Goal: Task Accomplishment & Management: Complete application form

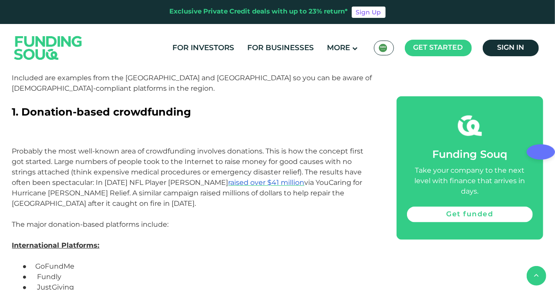
scroll to position [610, 0]
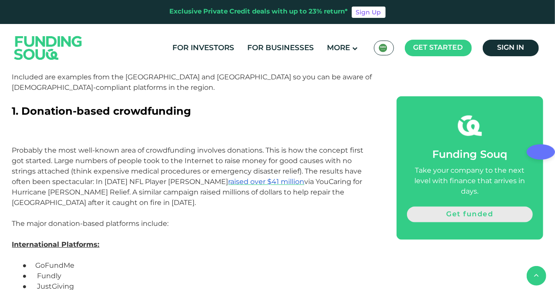
click at [468, 206] on link "Get funded" at bounding box center [469, 214] width 125 height 16
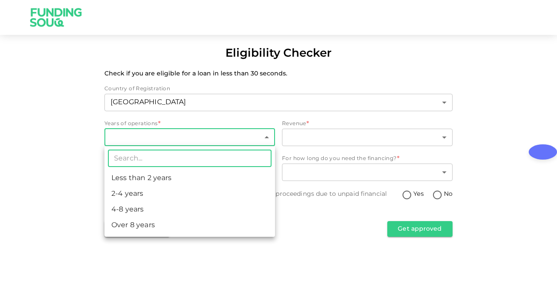
click at [193, 141] on body "Eligibility Checker Check if you are eligible for a loan in less than 30 second…" at bounding box center [278, 145] width 557 height 290
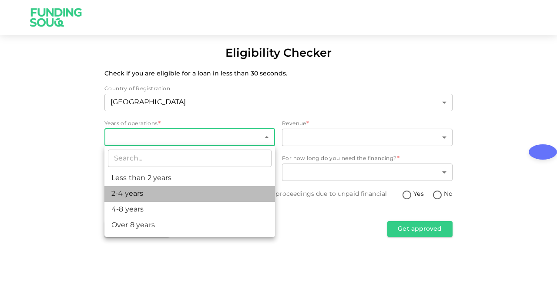
click at [179, 192] on li "2-4 years" at bounding box center [190, 194] width 171 height 16
type input "2"
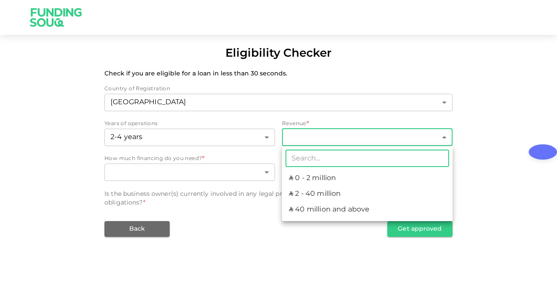
click at [316, 132] on body "Eligibility Checker Check if you are eligible for a loan in less than 30 second…" at bounding box center [278, 145] width 557 height 290
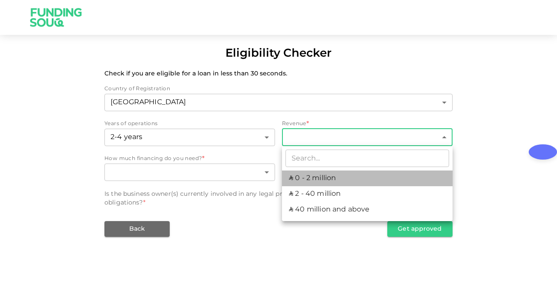
click at [314, 181] on li "ʢ 0 - 2 million" at bounding box center [367, 178] width 171 height 16
type input "1"
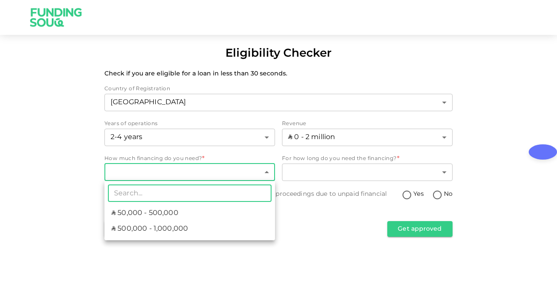
click at [198, 175] on body "Eligibility Checker Check if you are eligible for a loan in less than 30 second…" at bounding box center [278, 145] width 557 height 290
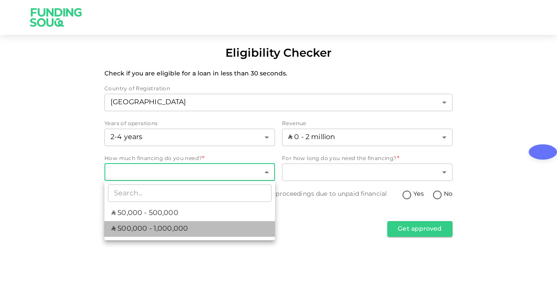
click at [179, 224] on span "ʢ 500,000 - 1,000,000" at bounding box center [149, 228] width 77 height 10
type input "2"
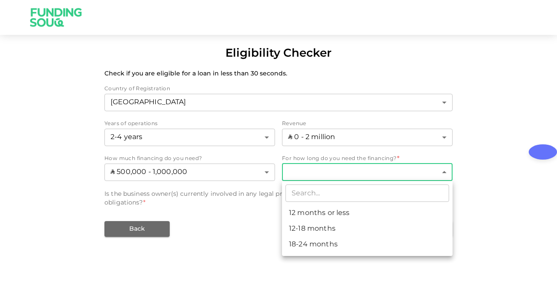
click at [321, 166] on body "Eligibility Checker Check if you are eligible for a loan in less than 30 second…" at bounding box center [278, 145] width 557 height 290
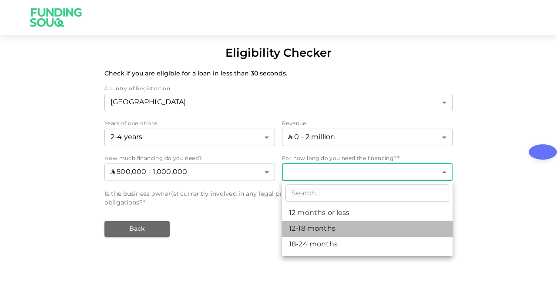
click at [314, 231] on li "12-18 months" at bounding box center [367, 229] width 171 height 16
type input "2"
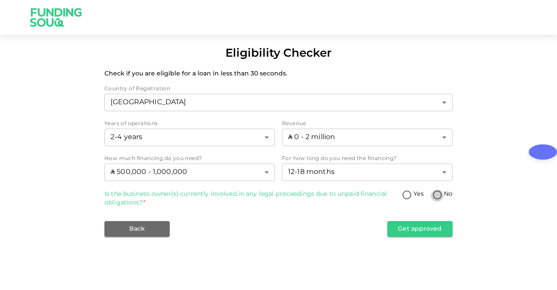
click at [441, 197] on input "No" at bounding box center [437, 195] width 13 height 12
radio input "true"
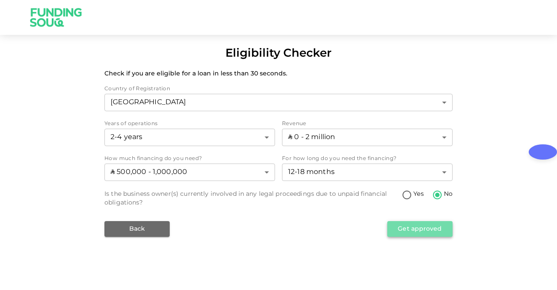
click at [422, 232] on button "Get approved" at bounding box center [420, 229] width 65 height 16
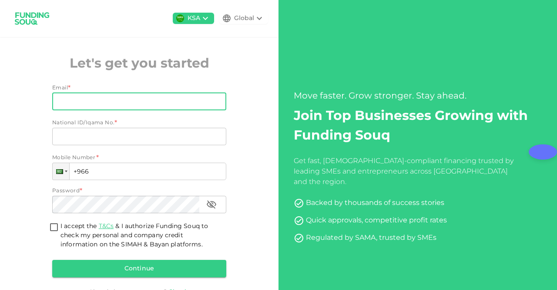
click at [132, 104] on input "Email" at bounding box center [134, 101] width 165 height 17
type input "zainsds2005@gmail.com"
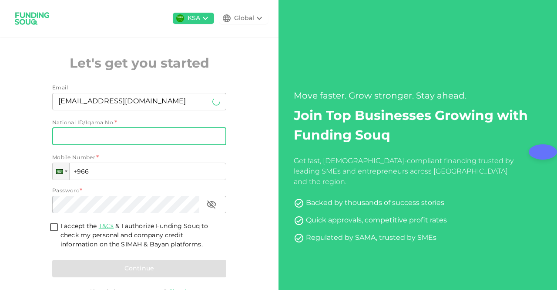
click at [132, 128] on input "National ID/Iqama No." at bounding box center [139, 136] width 174 height 17
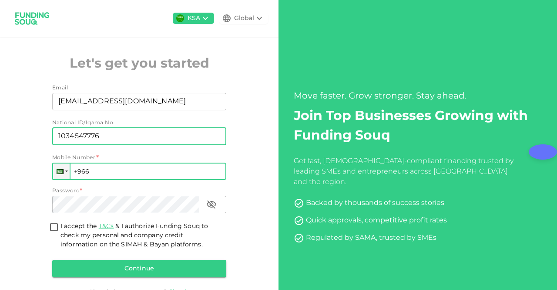
type input "1034547776"
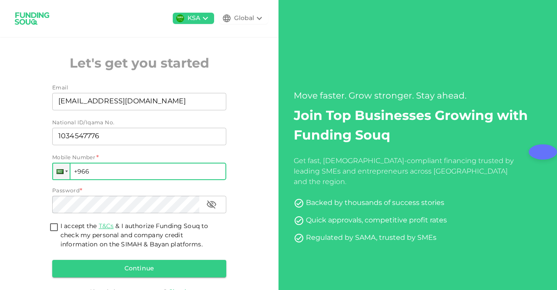
click at [115, 168] on input "+966" at bounding box center [139, 170] width 174 height 17
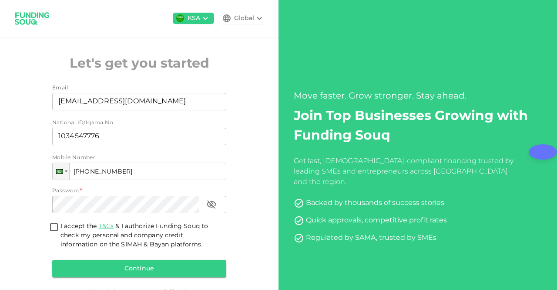
type input "+966 506 333 515"
click at [56, 227] on input "I accept the T&Cs & I authorize Funding Souq to check my personal and company c…" at bounding box center [53, 228] width 13 height 12
checkbox input "true"
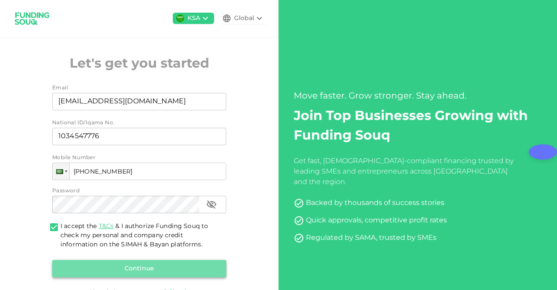
click at [84, 261] on button "Continue" at bounding box center [139, 268] width 174 height 17
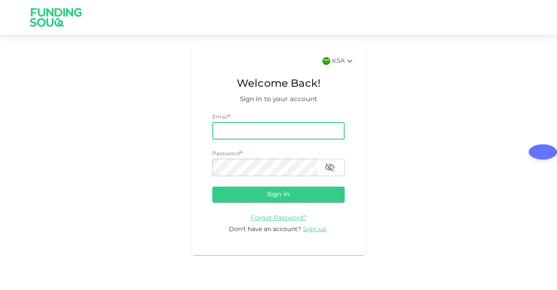
click at [274, 134] on input "email" at bounding box center [279, 130] width 132 height 17
type input "[EMAIL_ADDRESS][DOMAIN_NAME]"
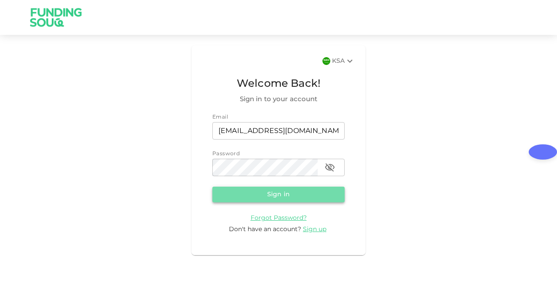
click at [279, 188] on button "Sign in" at bounding box center [279, 194] width 132 height 16
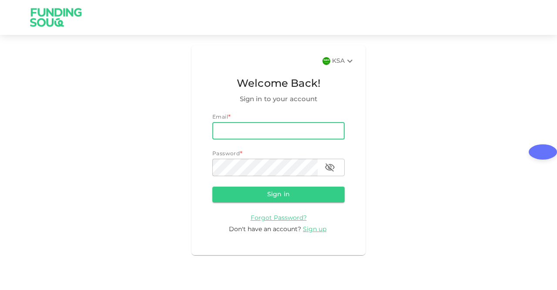
click at [240, 133] on input "email" at bounding box center [279, 130] width 132 height 17
type input "[EMAIL_ADDRESS][DOMAIN_NAME]"
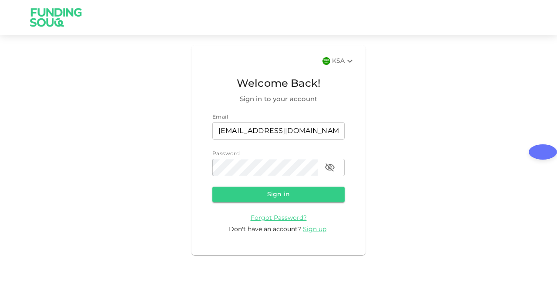
click at [265, 186] on form "Email email zainsds2005@gmail.com email Password password password Sign in Forg…" at bounding box center [279, 173] width 132 height 121
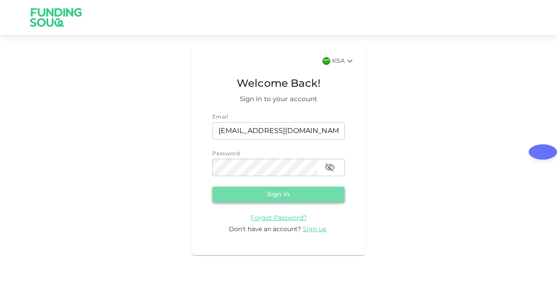
click at [264, 192] on button "Sign in" at bounding box center [279, 194] width 132 height 16
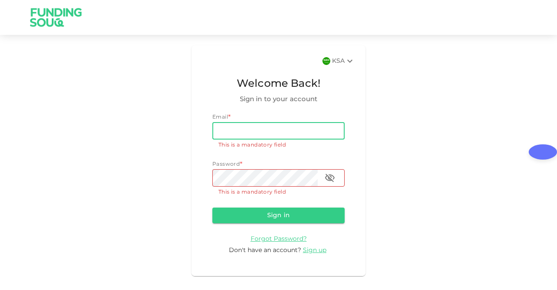
click at [250, 123] on input "email" at bounding box center [279, 130] width 132 height 17
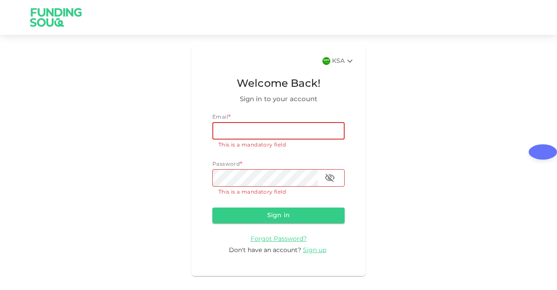
type input "[EMAIL_ADDRESS][DOMAIN_NAME]"
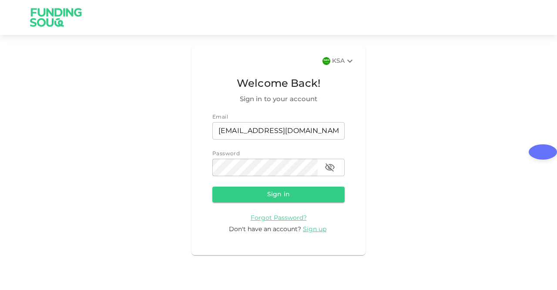
click at [281, 202] on form "Email email [EMAIL_ADDRESS][DOMAIN_NAME] email Password password password Sign …" at bounding box center [279, 173] width 132 height 121
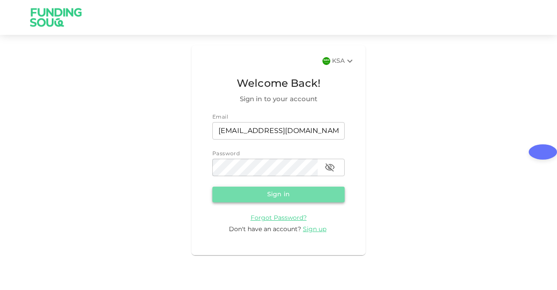
click at [282, 192] on button "Sign in" at bounding box center [279, 194] width 132 height 16
